Goal: Navigation & Orientation: Go to known website

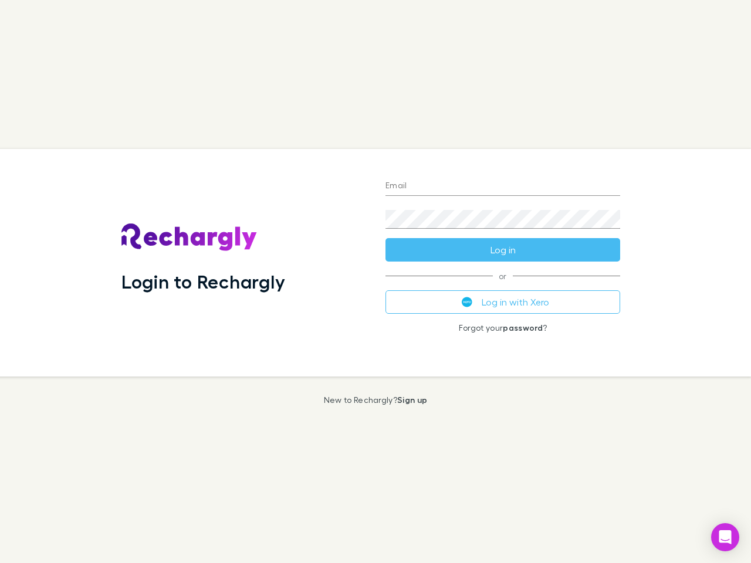
click at [375, 281] on div "Login to Rechargly" at bounding box center [244, 263] width 264 height 228
click at [503, 186] on input "Email" at bounding box center [502, 186] width 235 height 19
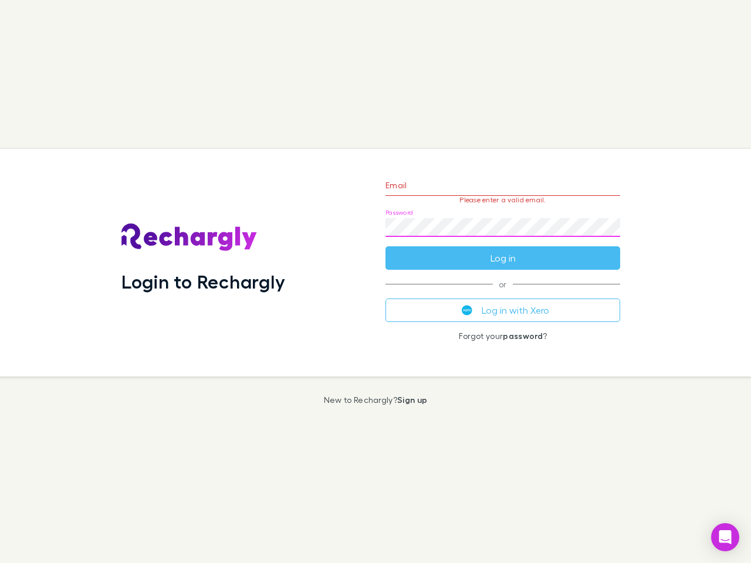
click at [503, 250] on form "Email Please enter a valid email. Password Log in" at bounding box center [502, 219] width 235 height 102
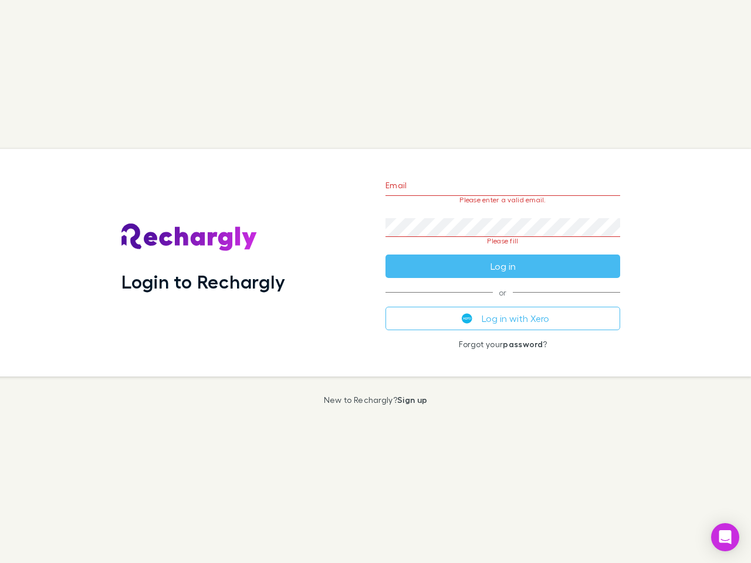
click at [503, 302] on div "Email Please enter a valid email. Password Please fill Log in or Log in with Xe…" at bounding box center [502, 263] width 253 height 228
click at [725, 537] on icon "Open Intercom Messenger" at bounding box center [725, 537] width 12 height 14
